Goal: Task Accomplishment & Management: Complete application form

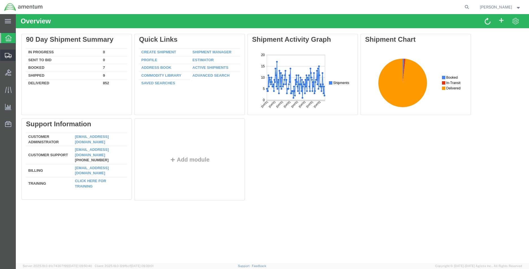
click at [0, 0] on span "Create Shipment" at bounding box center [0, 0] width 0 height 0
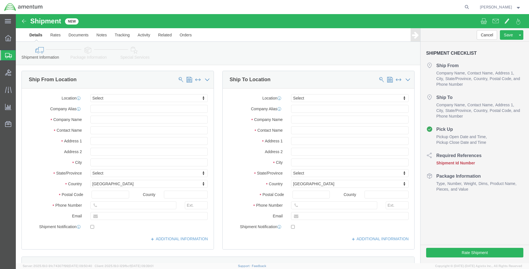
select select
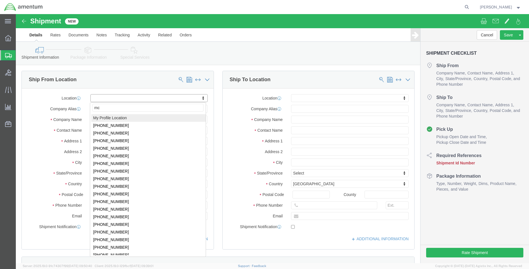
type input "mca"
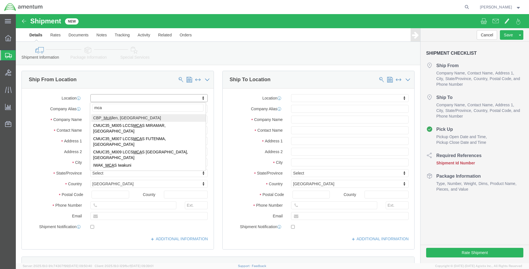
select select "49941"
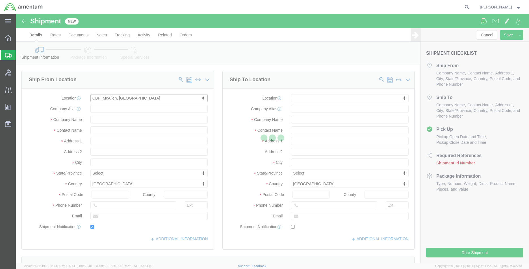
type input "[STREET_ADDRESS]"
type input "32C"
type input "78503"
type input "[PHONE_NUMBER]"
type input "[PERSON_NAME][EMAIL_ADDRESS][PERSON_NAME][DOMAIN_NAME]"
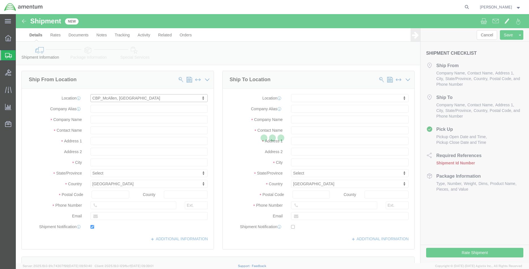
checkbox input "true"
type input "Amentum Services, Inc"
type input "[PERSON_NAME]"
type input "McAllen"
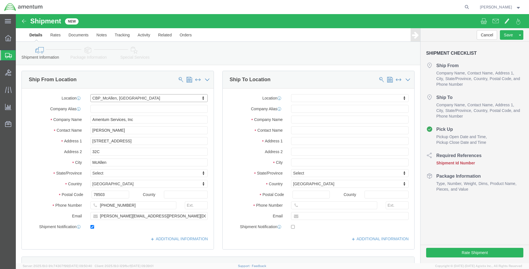
select select "[GEOGRAPHIC_DATA]"
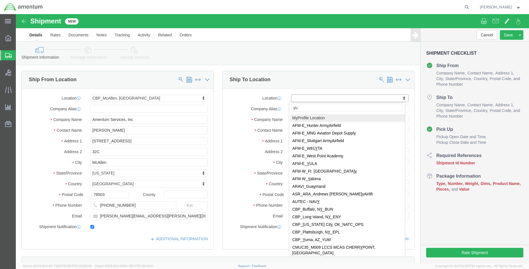
type input "yum"
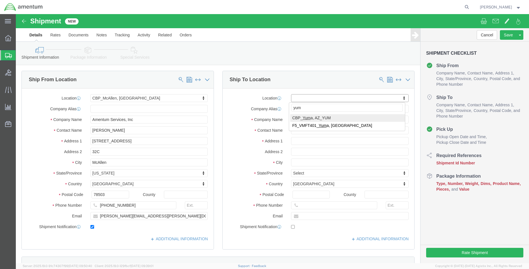
select select "49951"
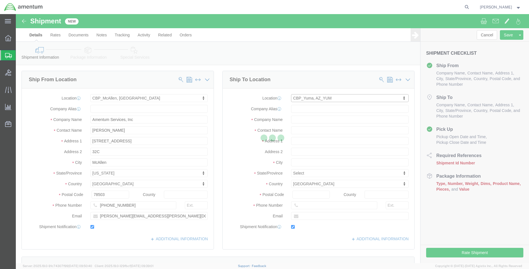
type input "[STREET_ADDRESS]"
type input "85365"
type input "[PHONE_NUMBER]"
type input "215"
type input "[PERSON_NAME][EMAIL_ADDRESS][PERSON_NAME][DOMAIN_NAME]"
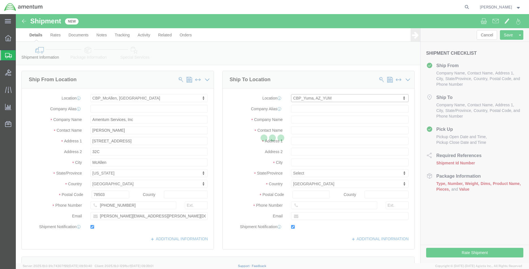
checkbox input "true"
type input "Amentum Services, Inc"
type input "[PERSON_NAME]"
type input "Yuma"
select select "AZ"
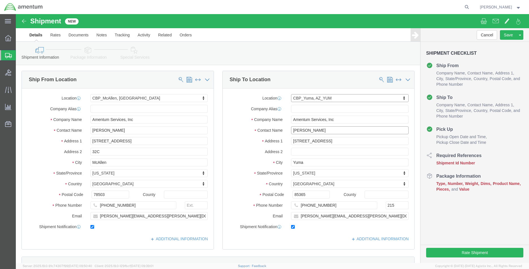
click input "[PERSON_NAME]"
drag, startPoint x: 308, startPoint y: 116, endPoint x: 247, endPoint y: 116, distance: 61.6
click div "Contact Name [PERSON_NAME]"
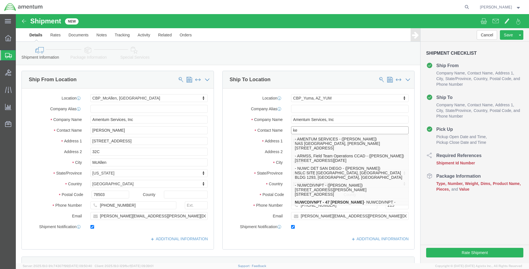
type input "k"
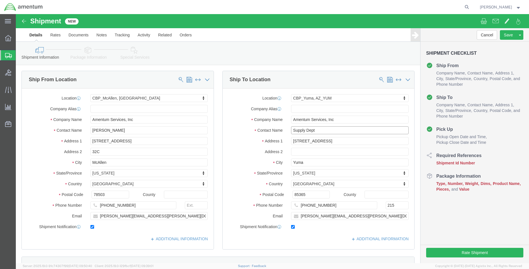
type input "Supply Dept"
click label "State/Province"
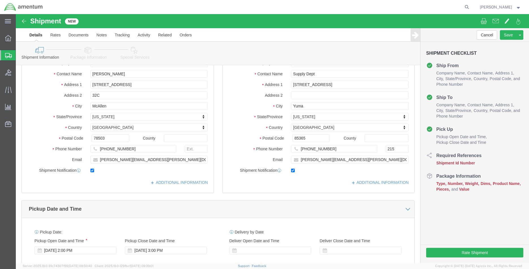
click div
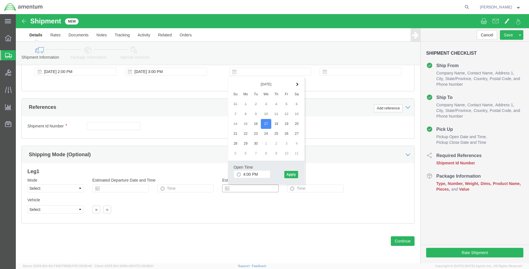
click input "text"
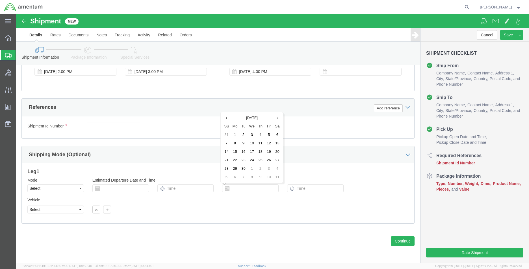
click div "Shipment Id Number Select Account Type Activity ID Airline Appointment Number A…"
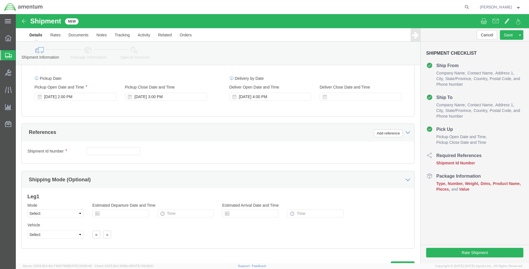
scroll to position [179, 0]
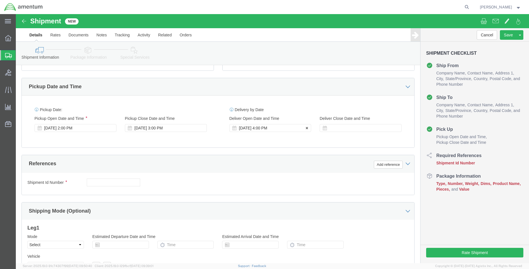
click div "[DATE] 4:00 PM"
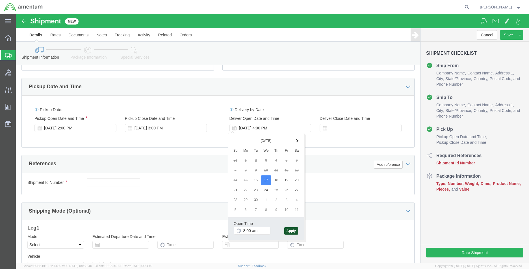
type input "8:00 AM"
click button "Apply"
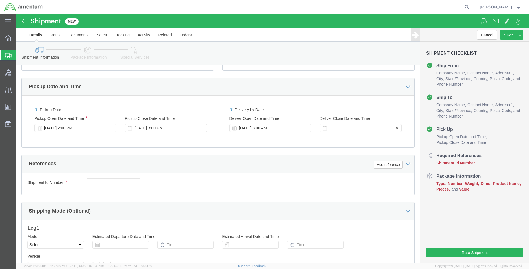
click div
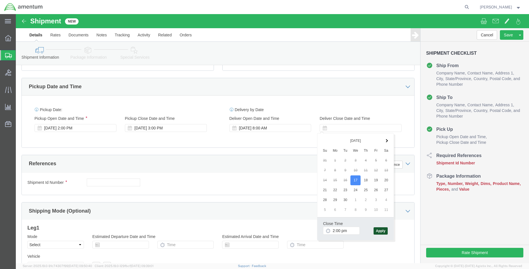
type input "2:00 PM"
click button "Apply"
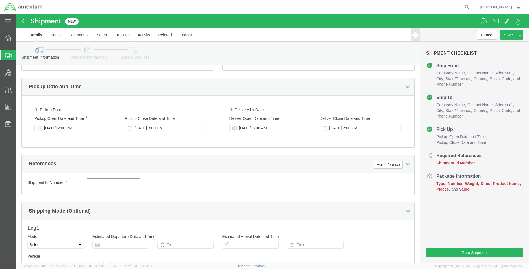
click input "text"
type input "CBP"
click button "Add reference"
click div "Select Account Type Activity ID Airline Appointment Number ASN Batch Request # …"
click select "Select Account Type Activity ID Airline Appointment Number ASN Batch Request # …"
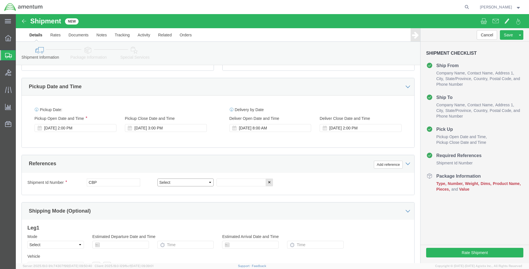
select select "DEPT"
click select "Select Account Type Activity ID Airline Appointment Number ASN Batch Request # …"
drag, startPoint x: 205, startPoint y: 167, endPoint x: 208, endPoint y: 163, distance: 4.5
click input "text"
type input "YUM"
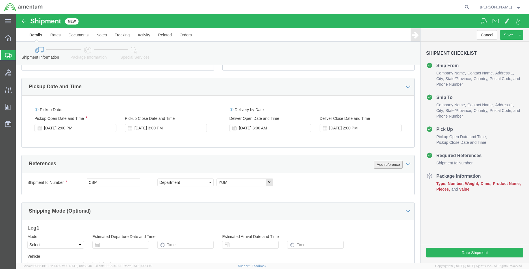
drag, startPoint x: 373, startPoint y: 149, endPoint x: 334, endPoint y: 177, distance: 48.5
click button "Add reference"
click select "Select Account Type Activity ID Airline Appointment Number ASN Batch Request # …"
select select "CUSTREF"
click select "Select Account Type Activity ID Airline Appointment Number ASN Batch Request # …"
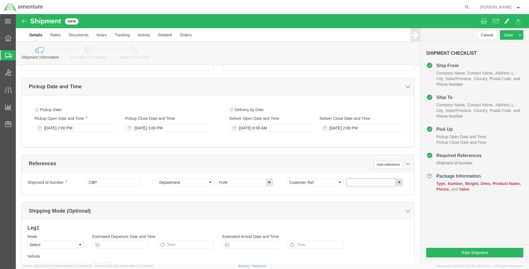
click input "text"
type input "578-000585"
click button "Add reference"
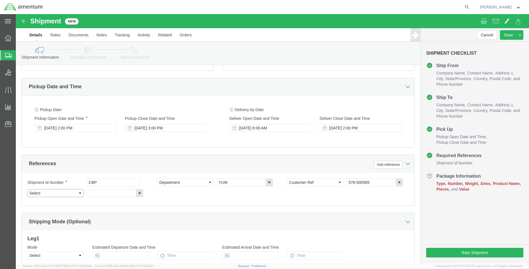
click select "Select Account Type Activity ID Airline Appointment Number ASN Batch Request # …"
select select "PROJNUM"
click select "Select Account Type Activity ID Airline Appointment Number ASN Batch Request # …"
click input "text"
paste input "6118.03.03.2219.MCA.0000"
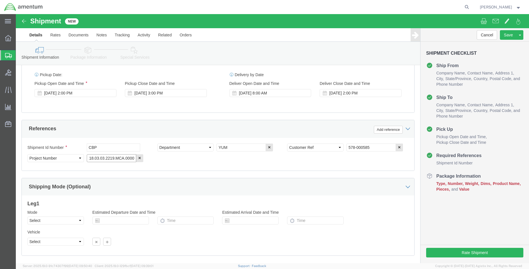
scroll to position [246, 0]
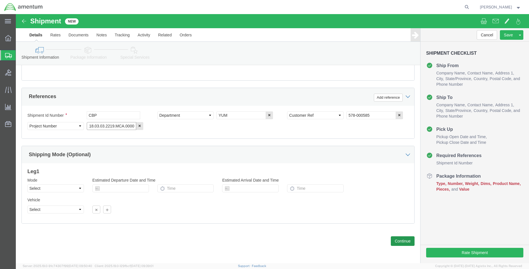
type input "6118.03.03.2219.MCA.0000"
click button "Continue"
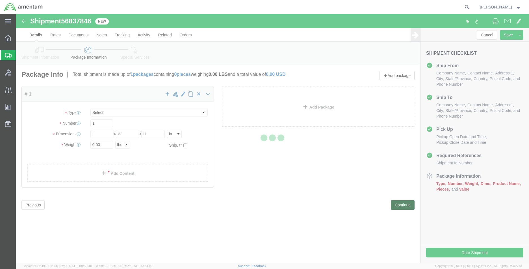
select select "CBOX"
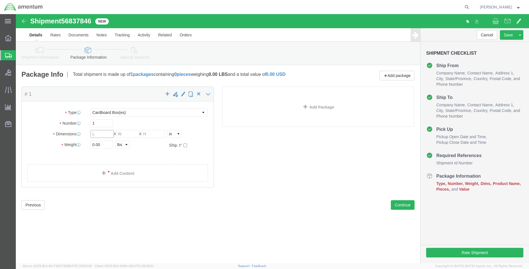
click input "text"
type input "10"
type input "6"
type input "1"
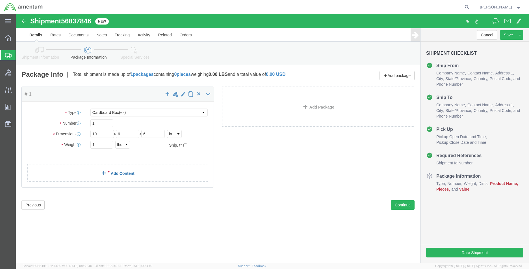
click link "Add Content"
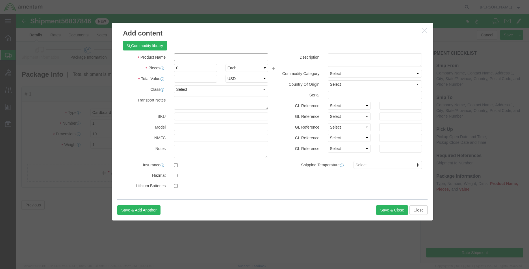
click input "text"
type input "POSITION LIGHT"
click td "Name: NRP, POSITION LIGHT -"
select select "USD"
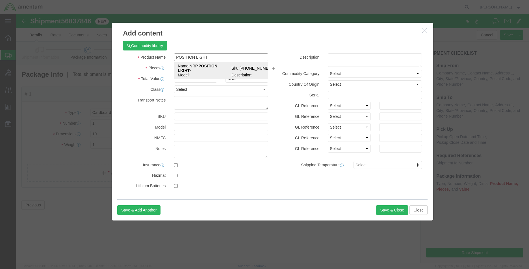
type input "1680016199219"
type input "NRP,POSITION LIGHT-"
type input "[PHONE_NUMBER]"
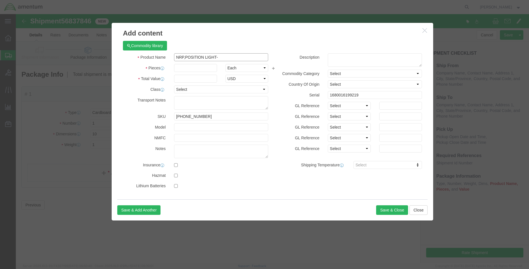
type input "NRP,POSITION LIGHT-"
click input "text"
type input "1"
type input "150.0"
click input "1680016199219"
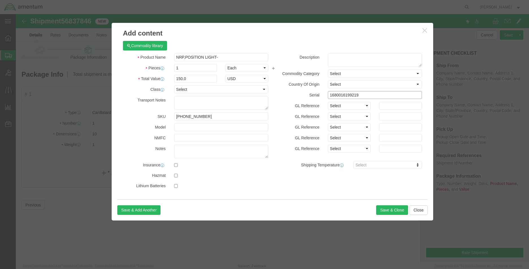
drag, startPoint x: 365, startPoint y: 80, endPoint x: 250, endPoint y: 82, distance: 114.7
click div "Product Name NRP,POSITION LIGHT- POSITION LIGHT Pieces 1 Select Bag Barrels 100…"
click input "NRP,POSITION LIGHT-"
drag, startPoint x: 209, startPoint y: 42, endPoint x: 149, endPoint y: 48, distance: 59.9
click div "Product Name NRP,POSITION LIGHT POSITION LIGHT Pieces 1 Select Bag Barrels 100B…"
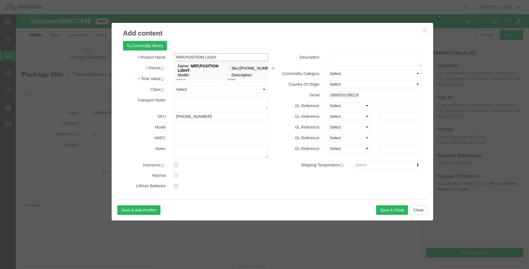
type input "NRP,POSITION LIGHT"
click textarea
paste textarea "NRP,POSITION LIGHT"
type textarea "NRP,POSITION LIGHT PART [PHONE_NUMBER]"
drag, startPoint x: 354, startPoint y: 81, endPoint x: 288, endPoint y: 82, distance: 65.8
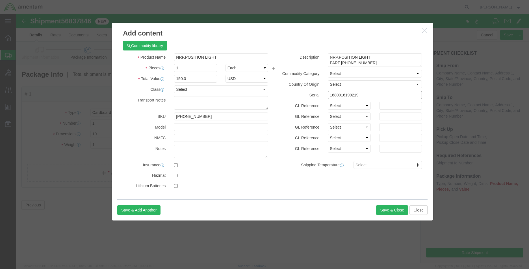
click div "Serial 1680016199219"
type input "02721"
drag, startPoint x: 199, startPoint y: 105, endPoint x: 152, endPoint y: 105, distance: 46.6
click div "SKU [PHONE_NUMBER]"
click button "Save & Close"
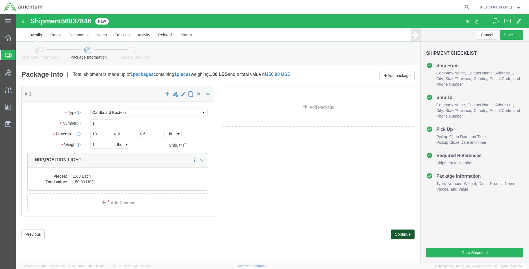
click button "Continue"
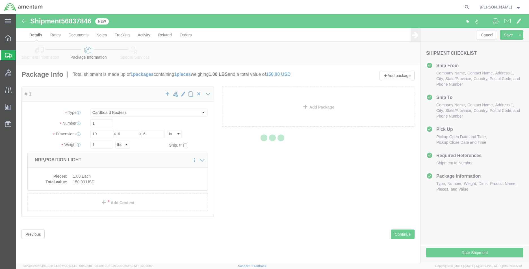
select select
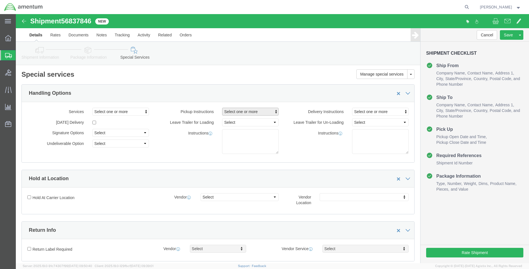
click button "Select one or more"
click link "Site Support"
select select "PICKUP_SITE_SUPPORT"
click div "Instructions"
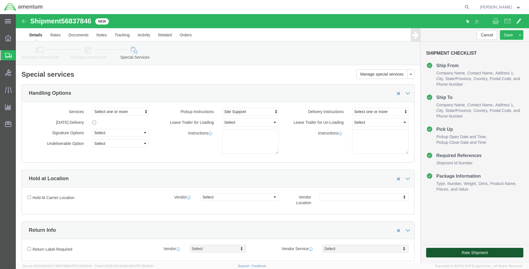
click button "Rate Shipment"
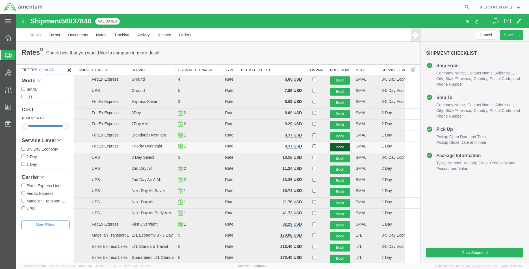
click at [342, 147] on button "Book" at bounding box center [340, 147] width 20 height 8
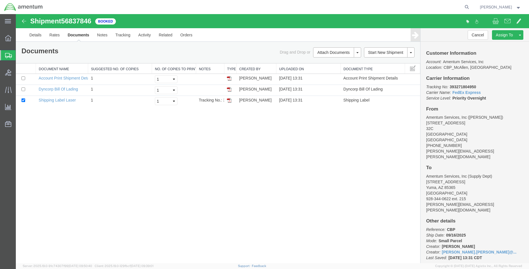
drag, startPoint x: 230, startPoint y: 102, endPoint x: 225, endPoint y: 119, distance: 18.6
click at [230, 102] on img at bounding box center [229, 100] width 5 height 5
